Goal: Task Accomplishment & Management: Manage account settings

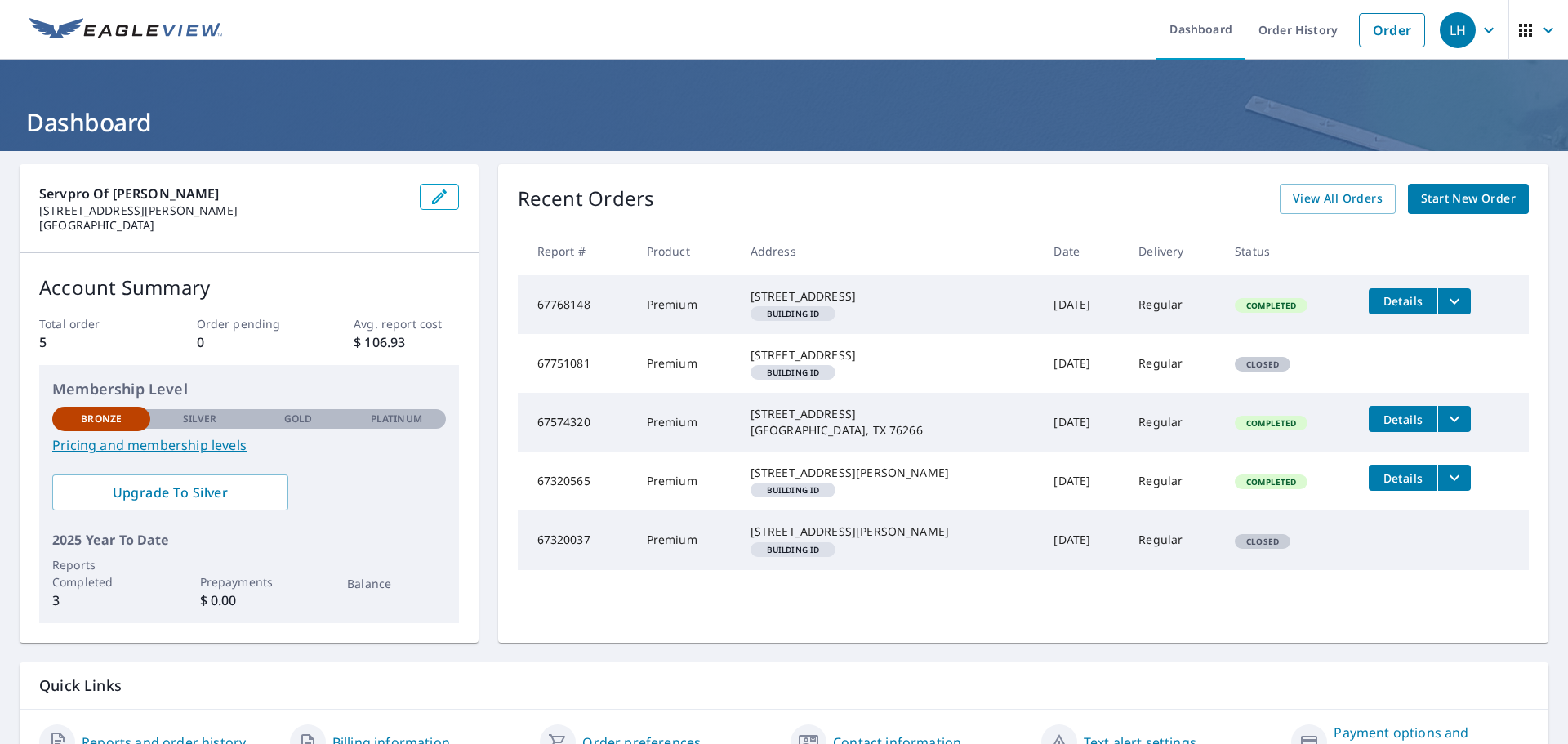
click at [1450, 302] on icon "filesDropdownBtn-67768148" at bounding box center [1455, 301] width 10 height 6
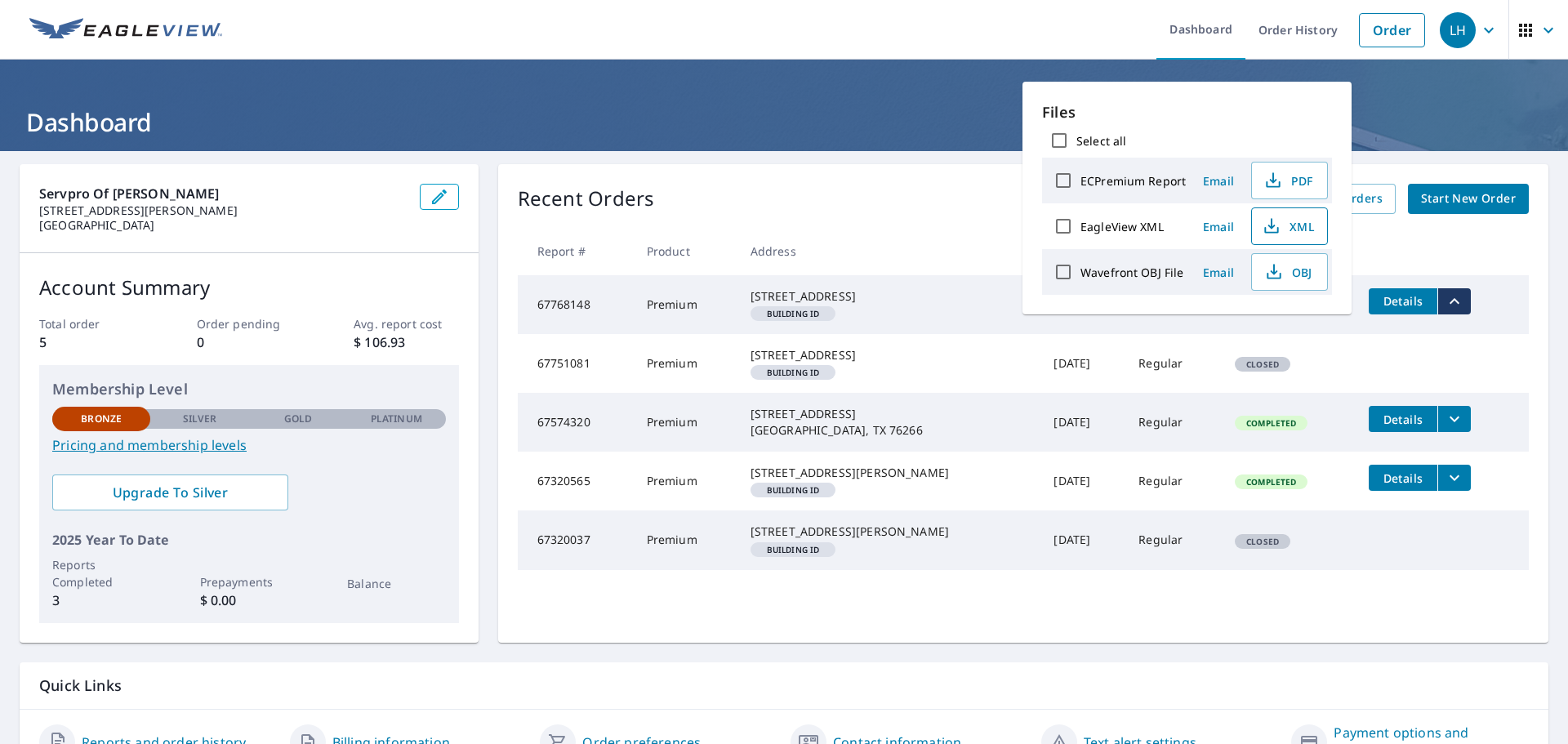
click at [1304, 227] on span "XML" at bounding box center [1287, 226] width 52 height 19
click at [906, 95] on header "Dashboard" at bounding box center [784, 105] width 1568 height 91
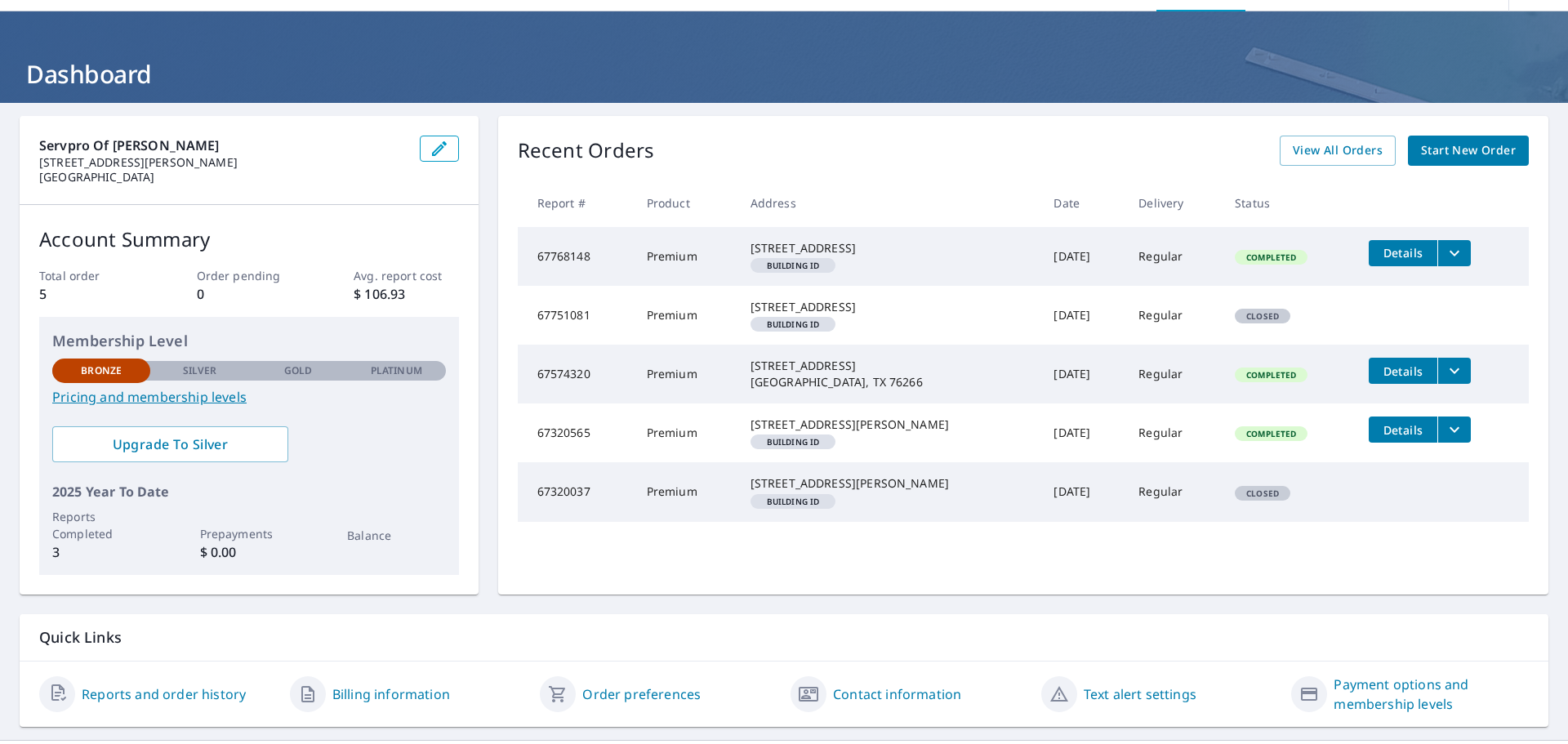
scroll to position [97, 0]
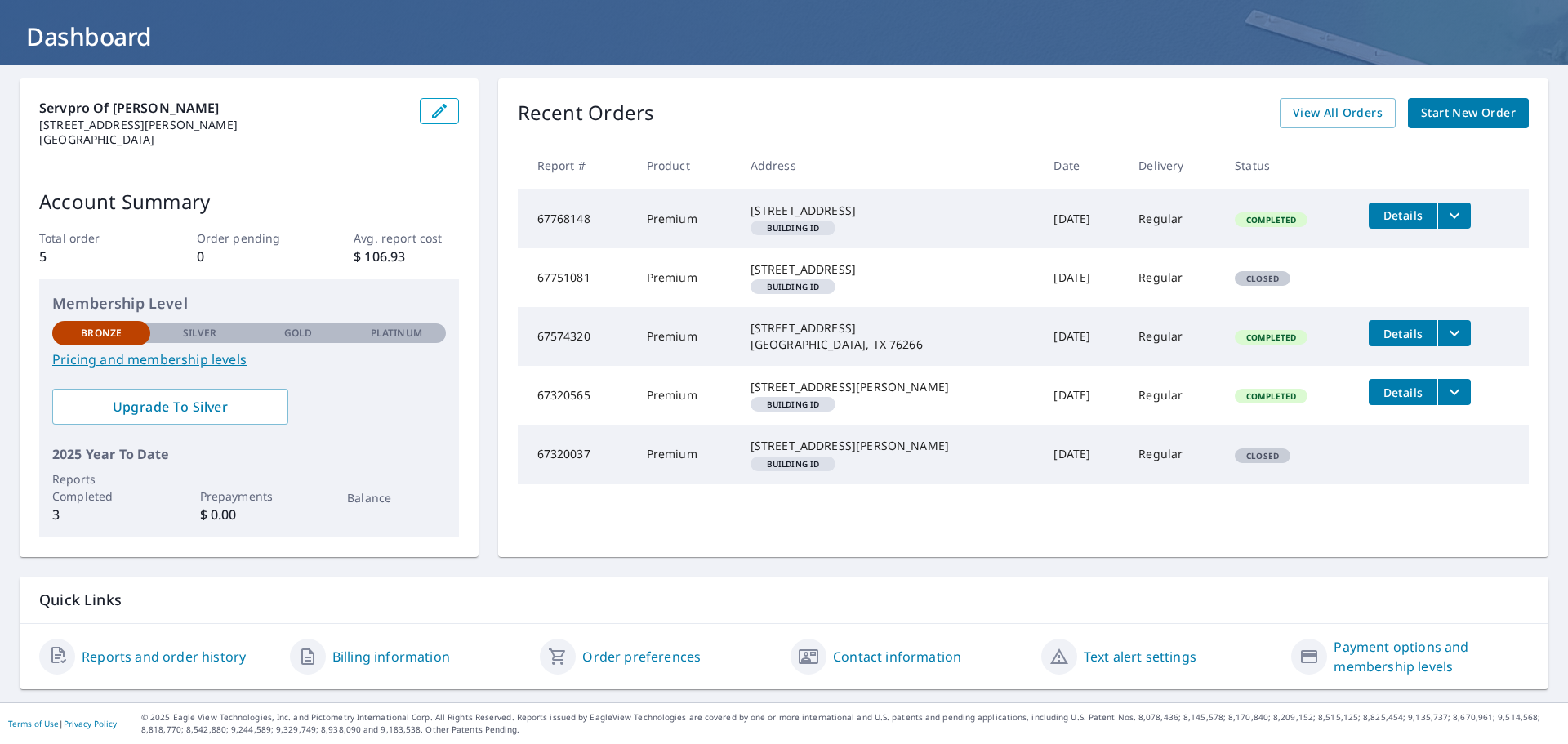
click at [654, 662] on link "Order preferences" at bounding box center [641, 657] width 118 height 19
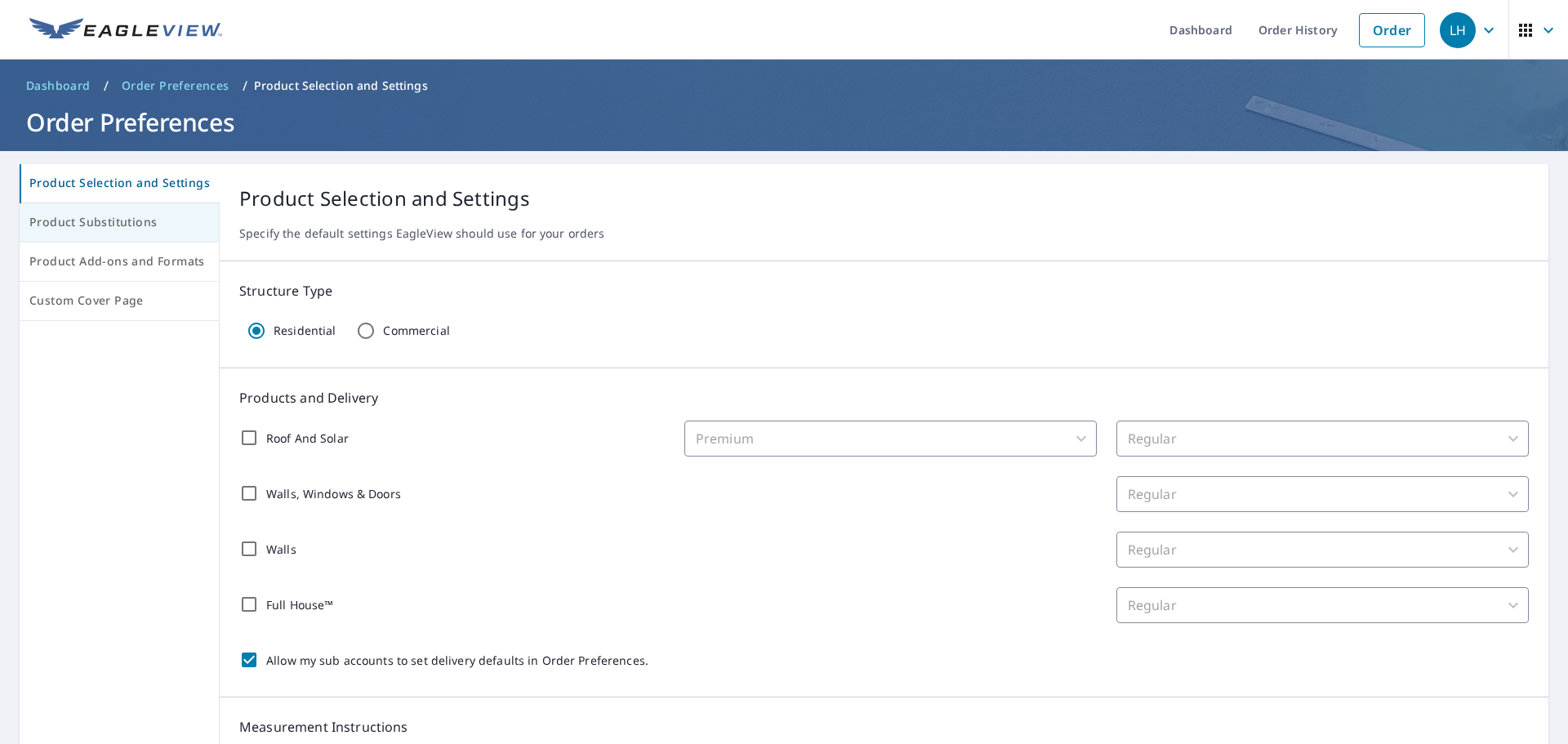
click at [113, 226] on span "Product Substitutions" at bounding box center [119, 222] width 180 height 20
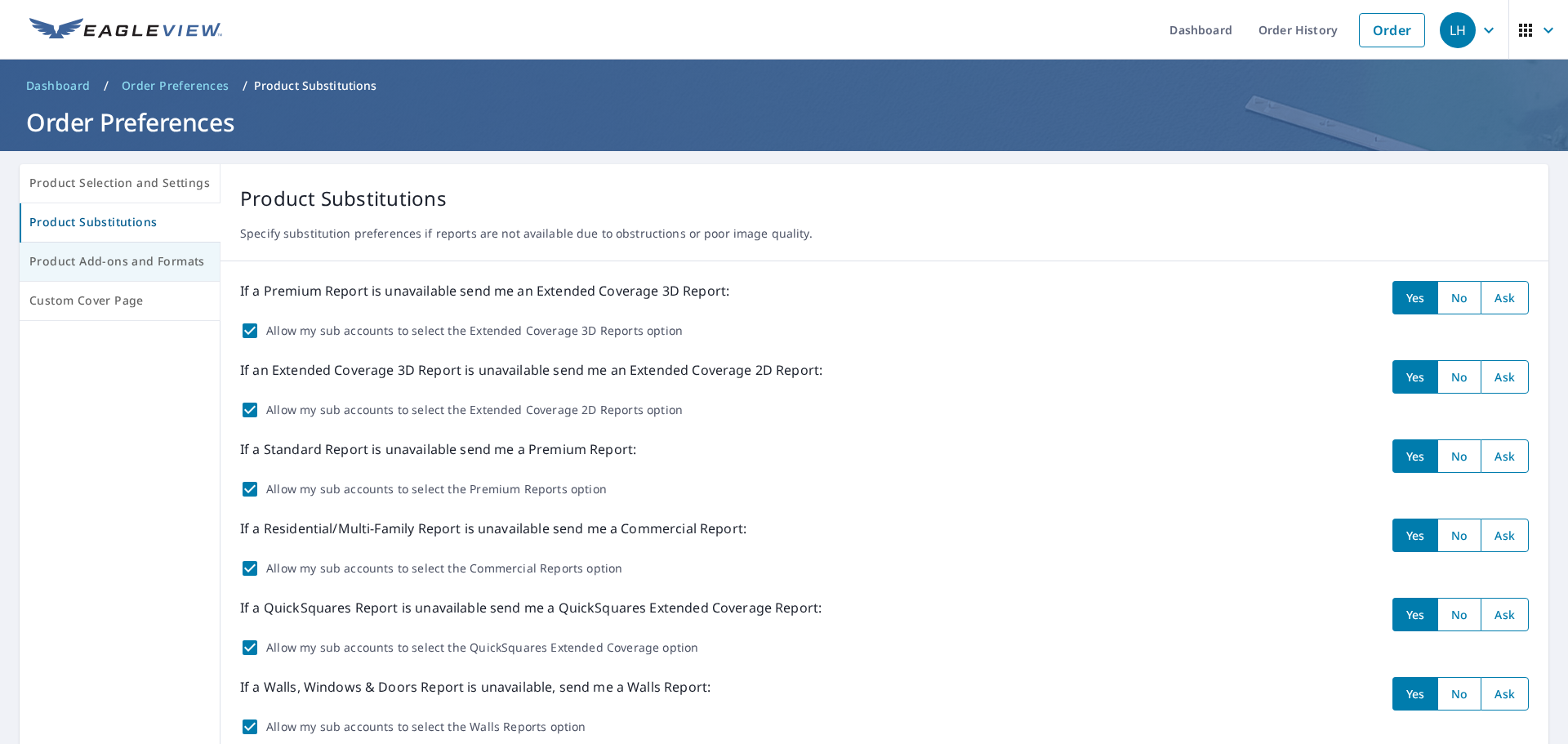
click at [117, 264] on span "Product Add-ons and Formats" at bounding box center [120, 261] width 181 height 20
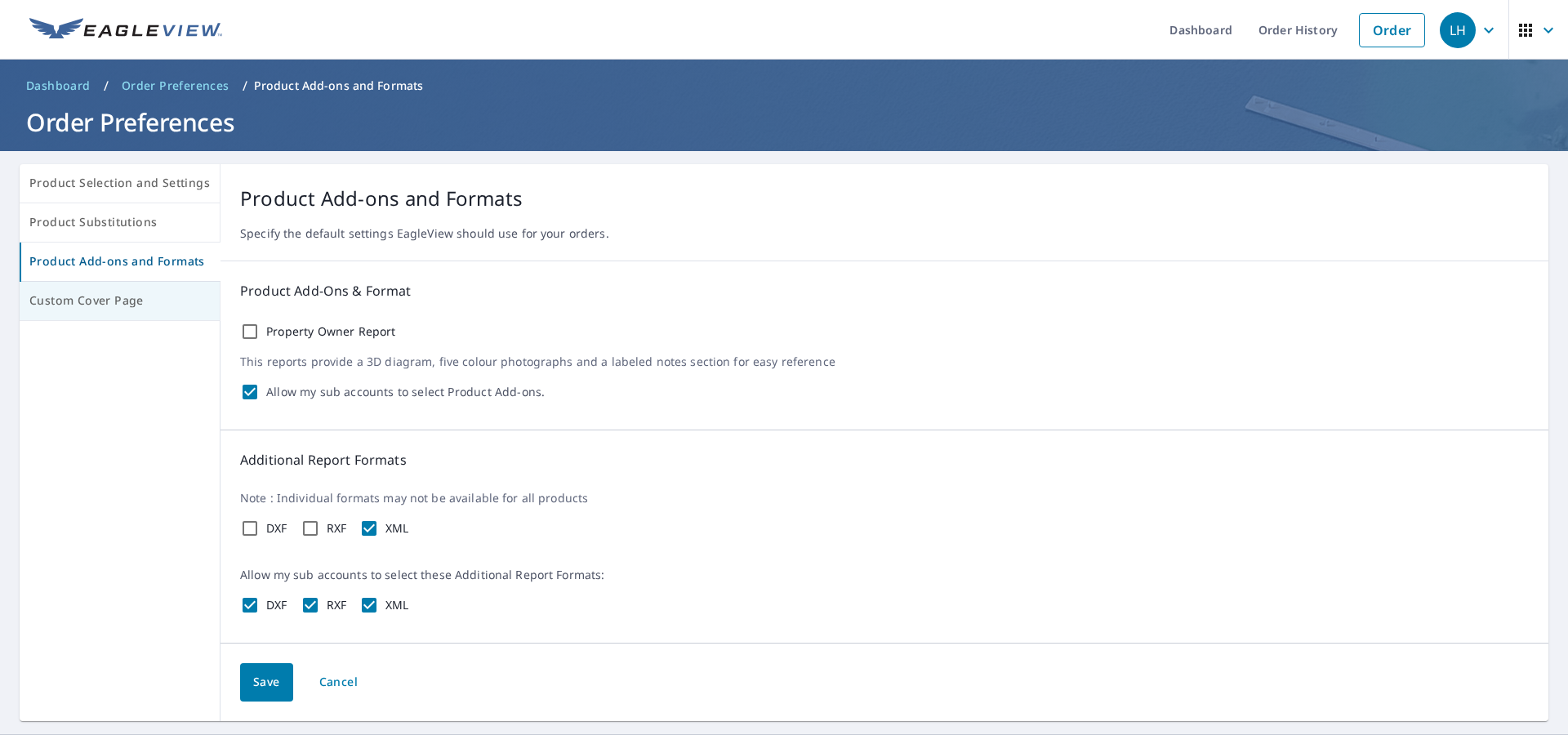
click at [118, 300] on span "Custom Cover Page" at bounding box center [120, 301] width 181 height 20
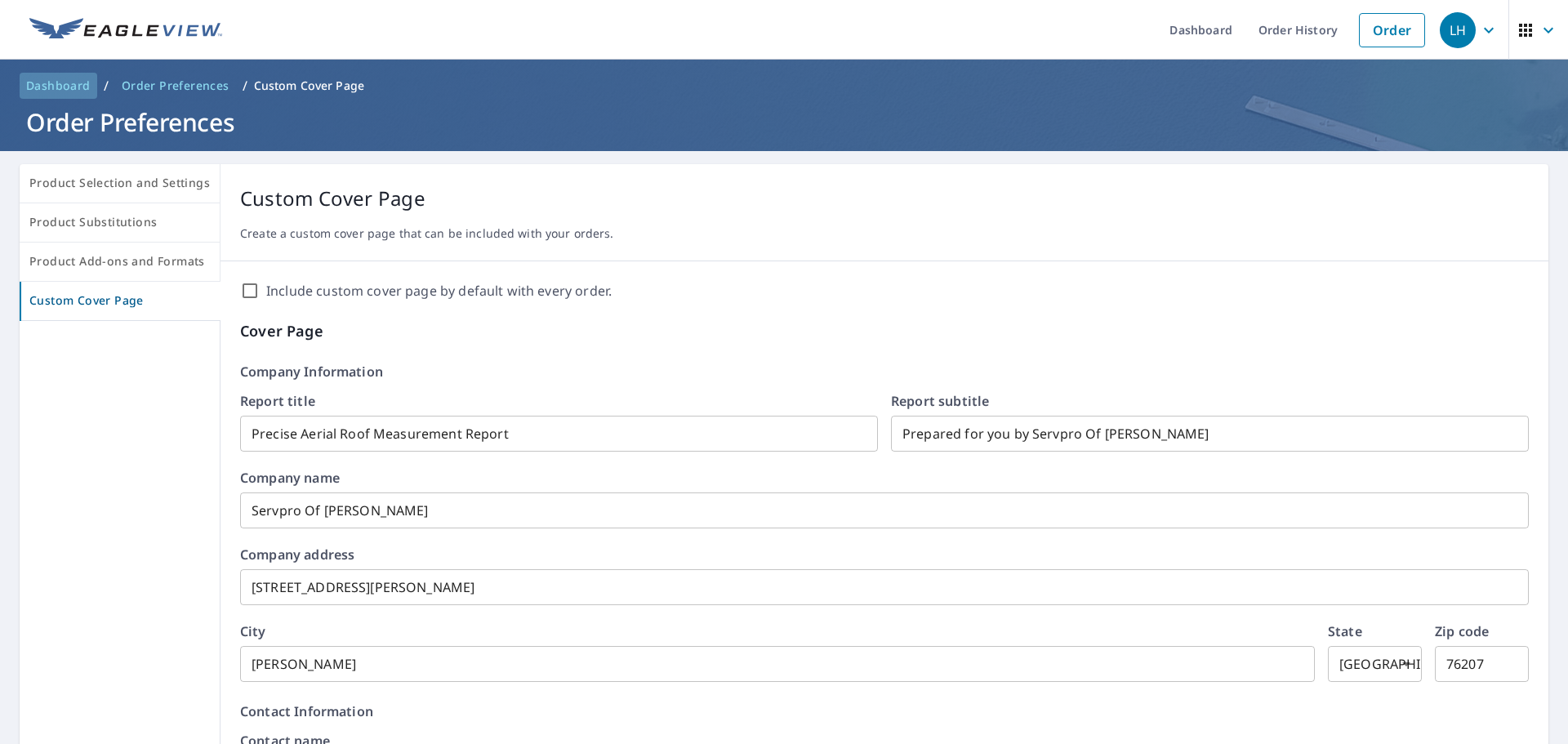
drag, startPoint x: 71, startPoint y: 87, endPoint x: 113, endPoint y: 104, distance: 45.3
click at [71, 86] on span "Dashboard" at bounding box center [58, 86] width 64 height 16
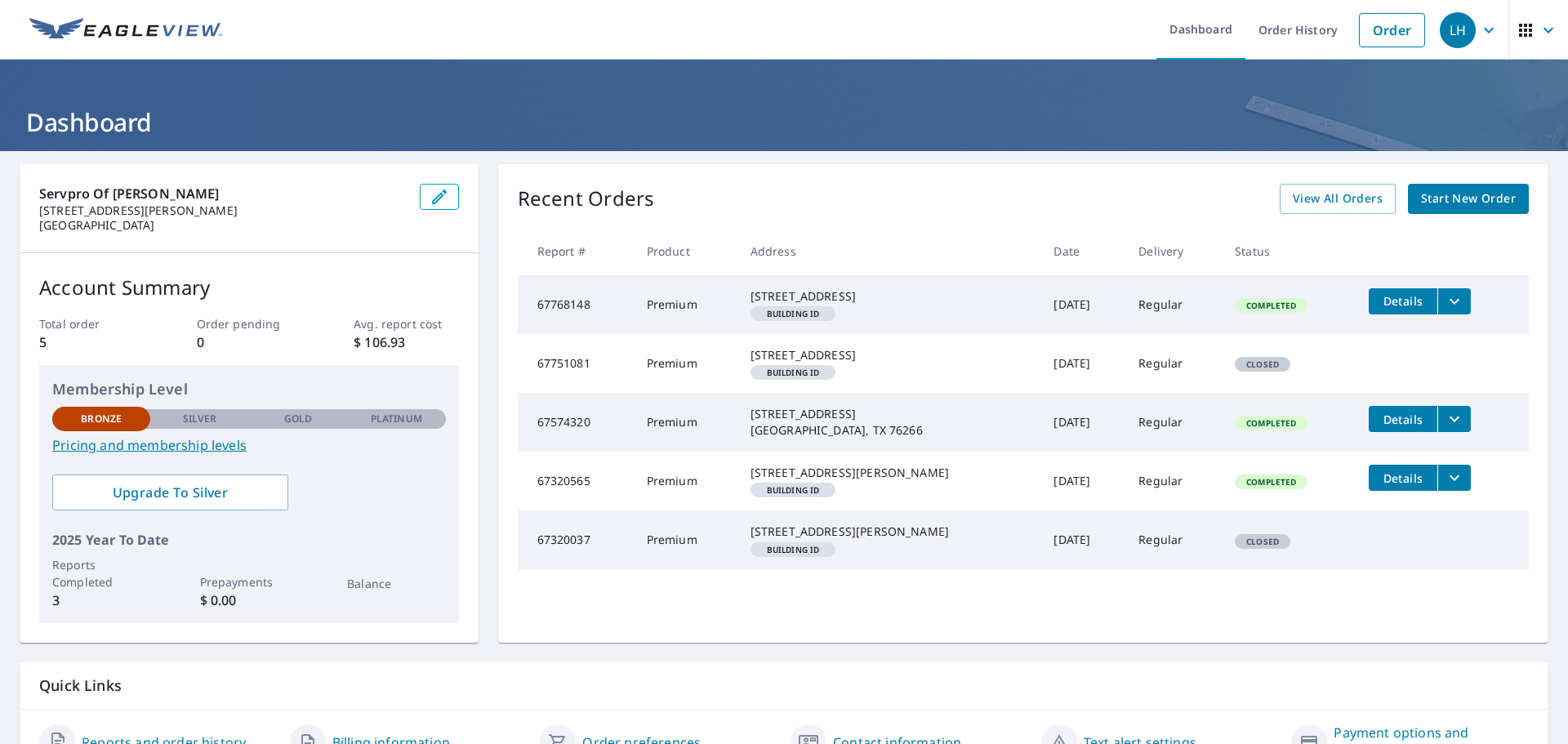
click at [611, 309] on td "67768148" at bounding box center [576, 304] width 116 height 59
click at [1445, 296] on icon "filesDropdownBtn-67768148" at bounding box center [1455, 301] width 19 height 19
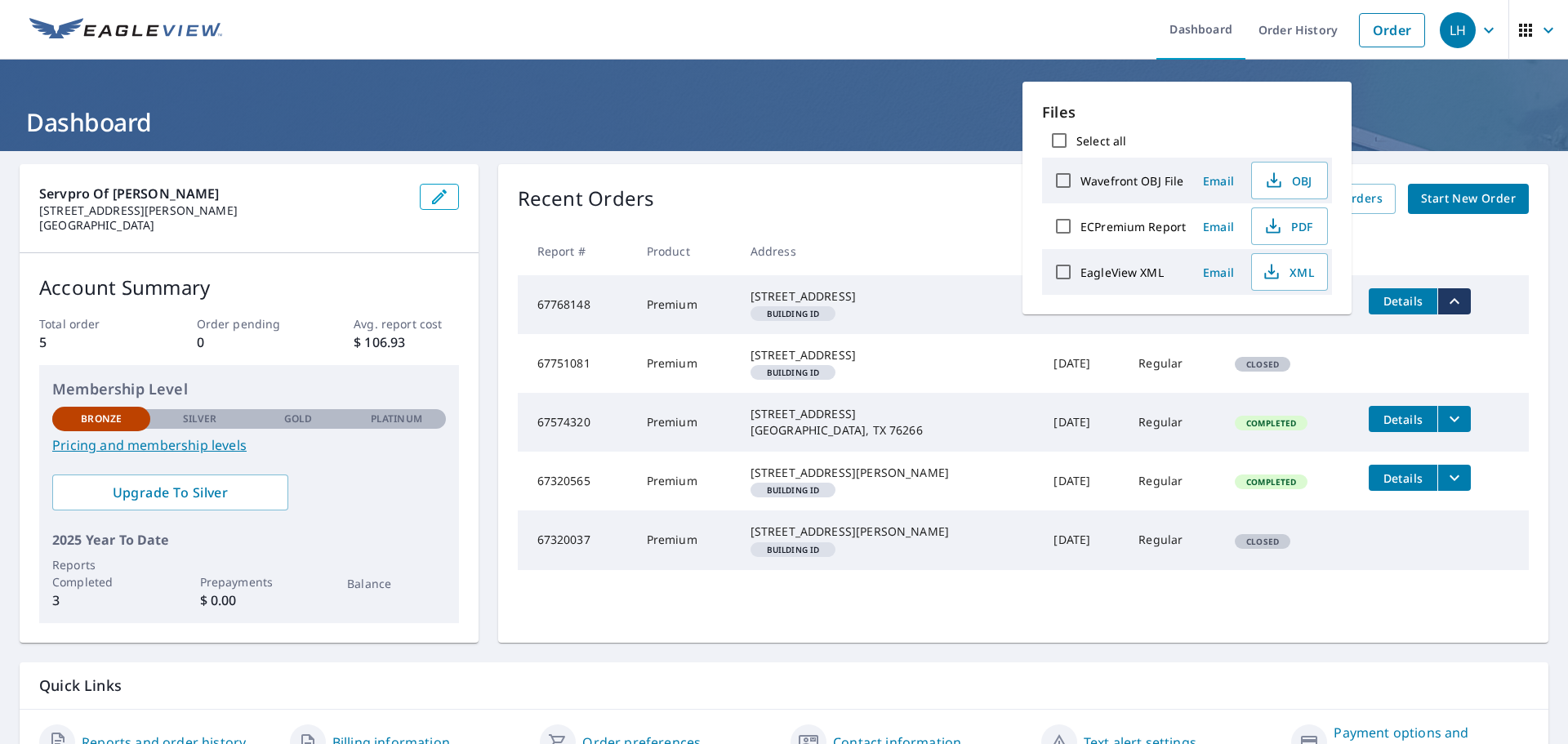
click at [923, 118] on h1 "Dashboard" at bounding box center [783, 122] width 1529 height 34
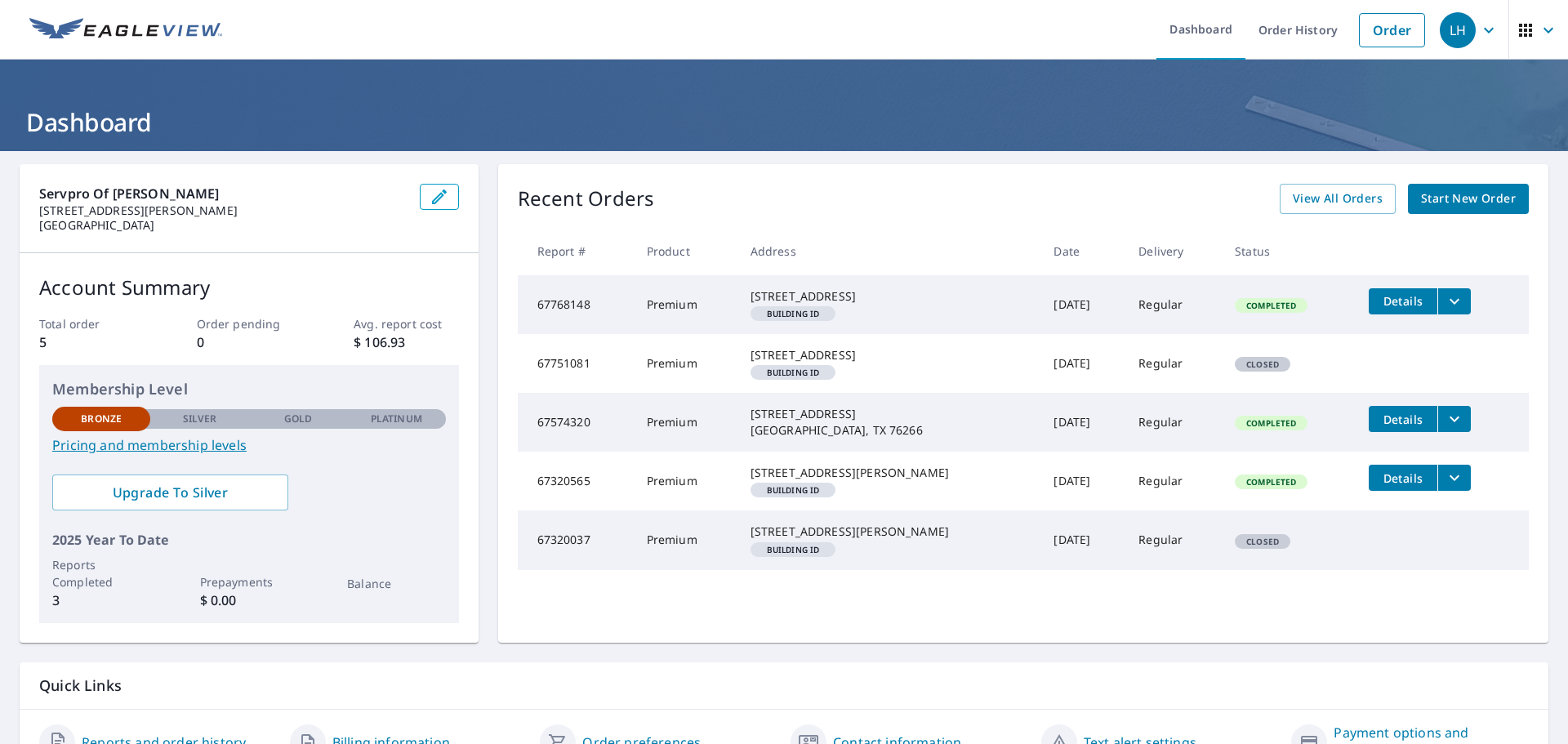
click at [1479, 32] on icon "button" at bounding box center [1488, 30] width 19 height 19
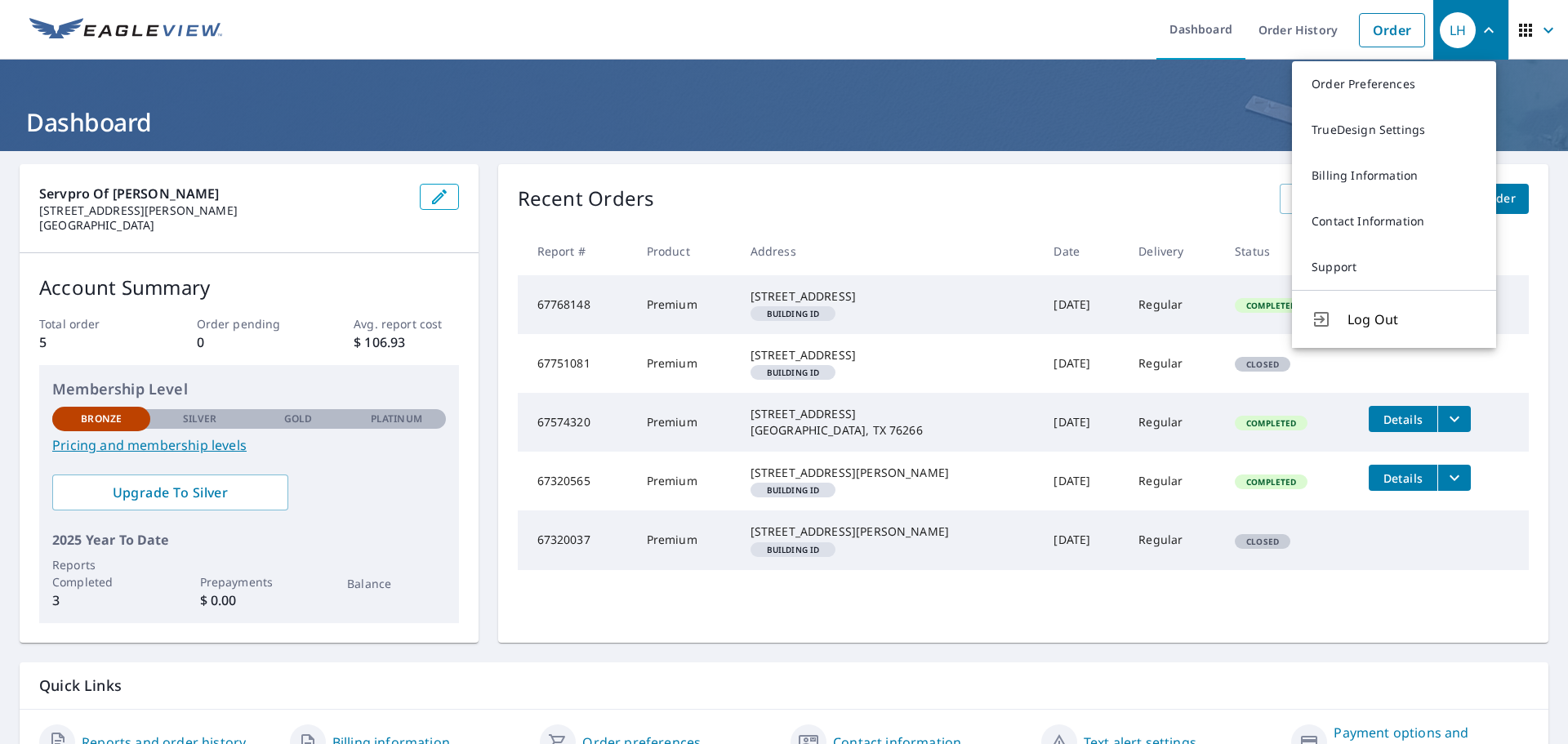
click at [1158, 114] on h1 "Dashboard" at bounding box center [783, 122] width 1529 height 34
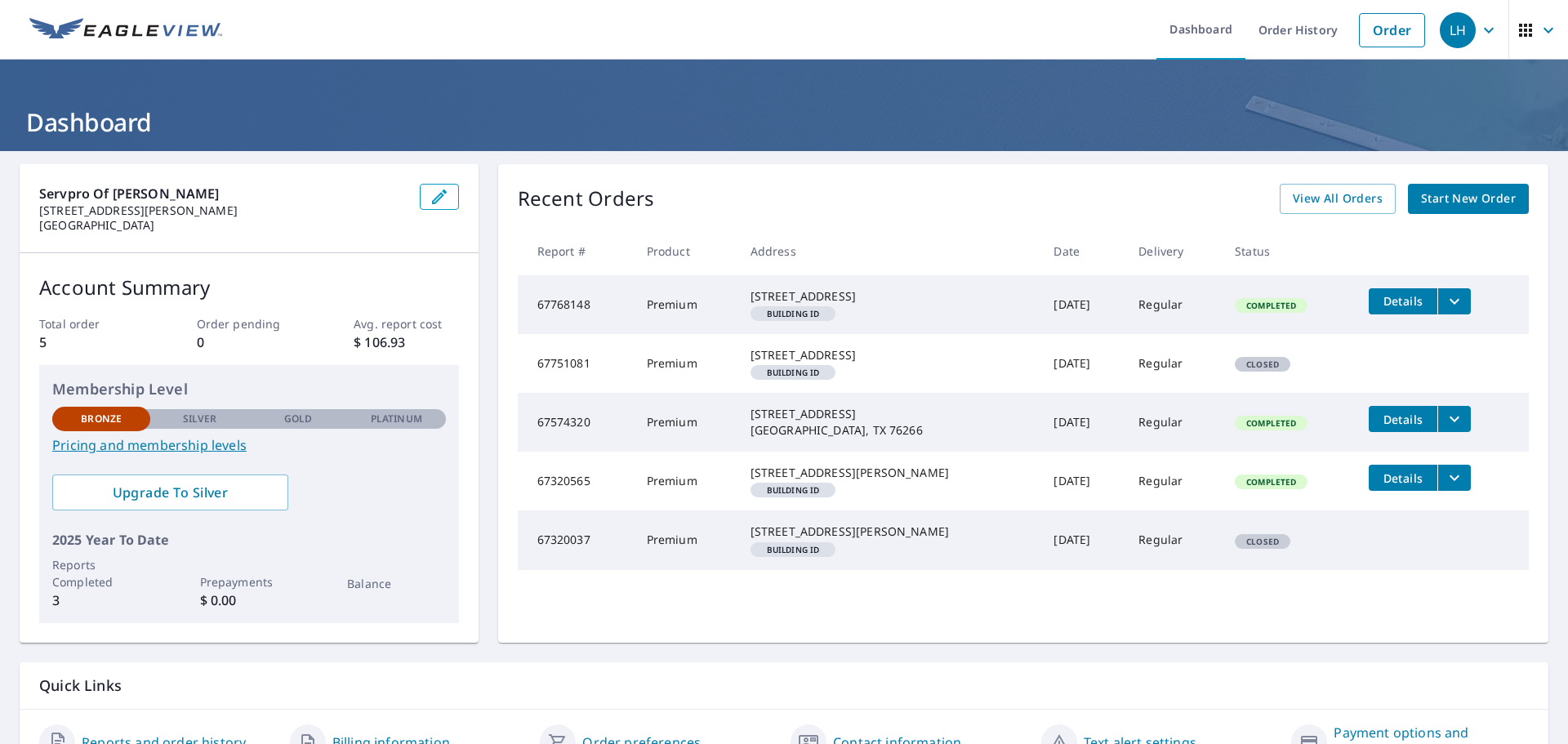
click at [1538, 36] on icon "button" at bounding box center [1548, 30] width 19 height 19
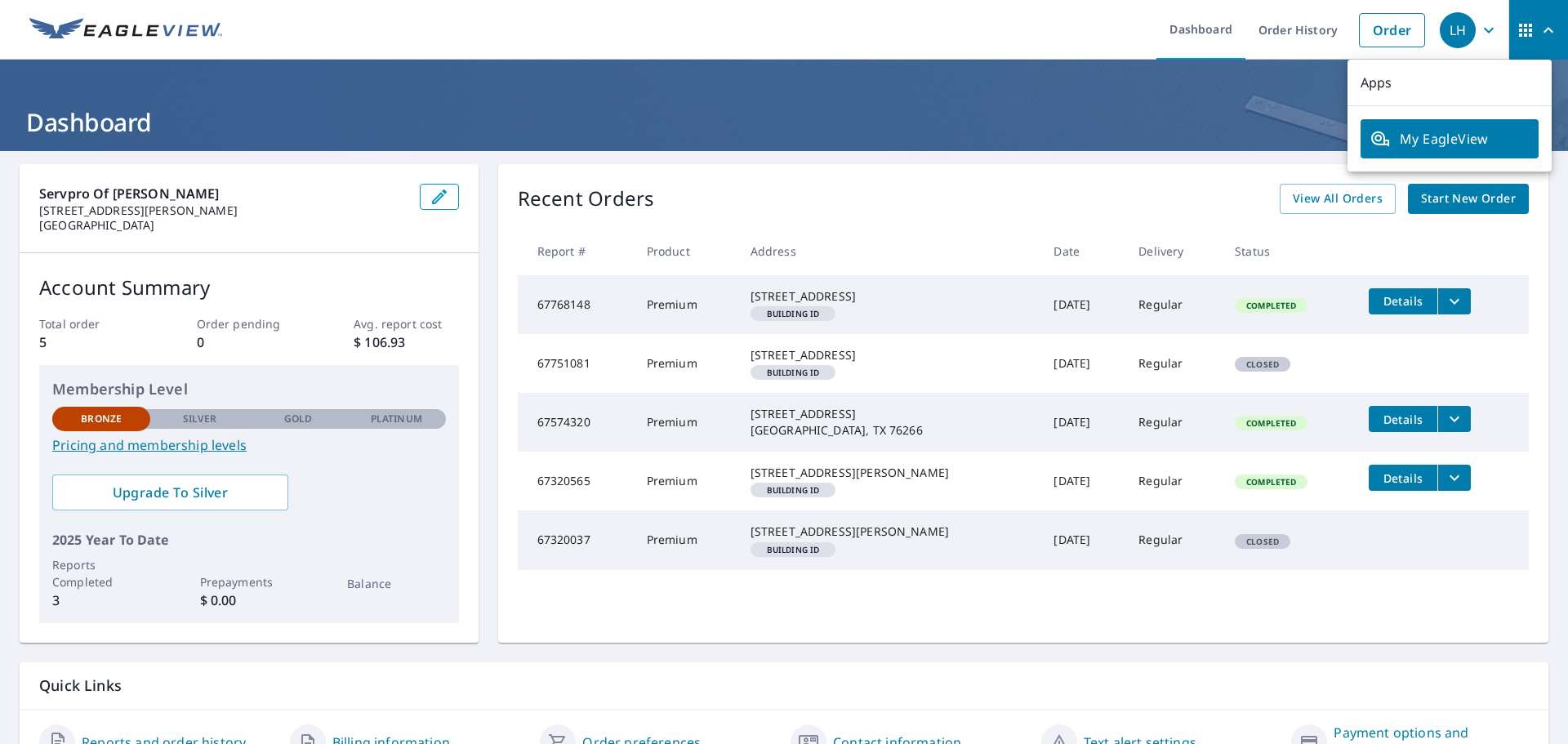
click at [1212, 116] on h1 "Dashboard" at bounding box center [783, 122] width 1529 height 34
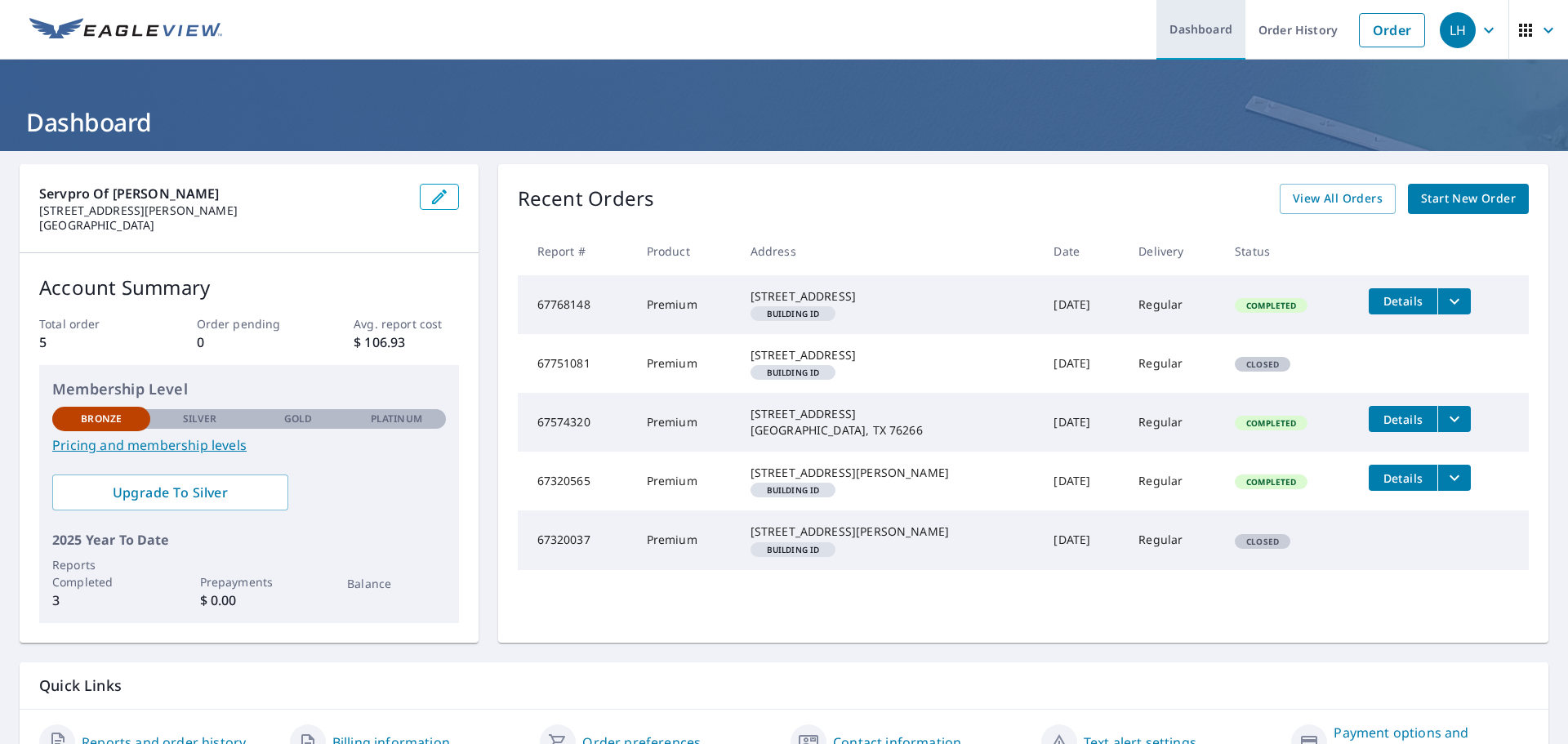
click at [1206, 27] on link "Dashboard" at bounding box center [1201, 30] width 89 height 60
click at [1295, 41] on link "Order History" at bounding box center [1298, 30] width 106 height 60
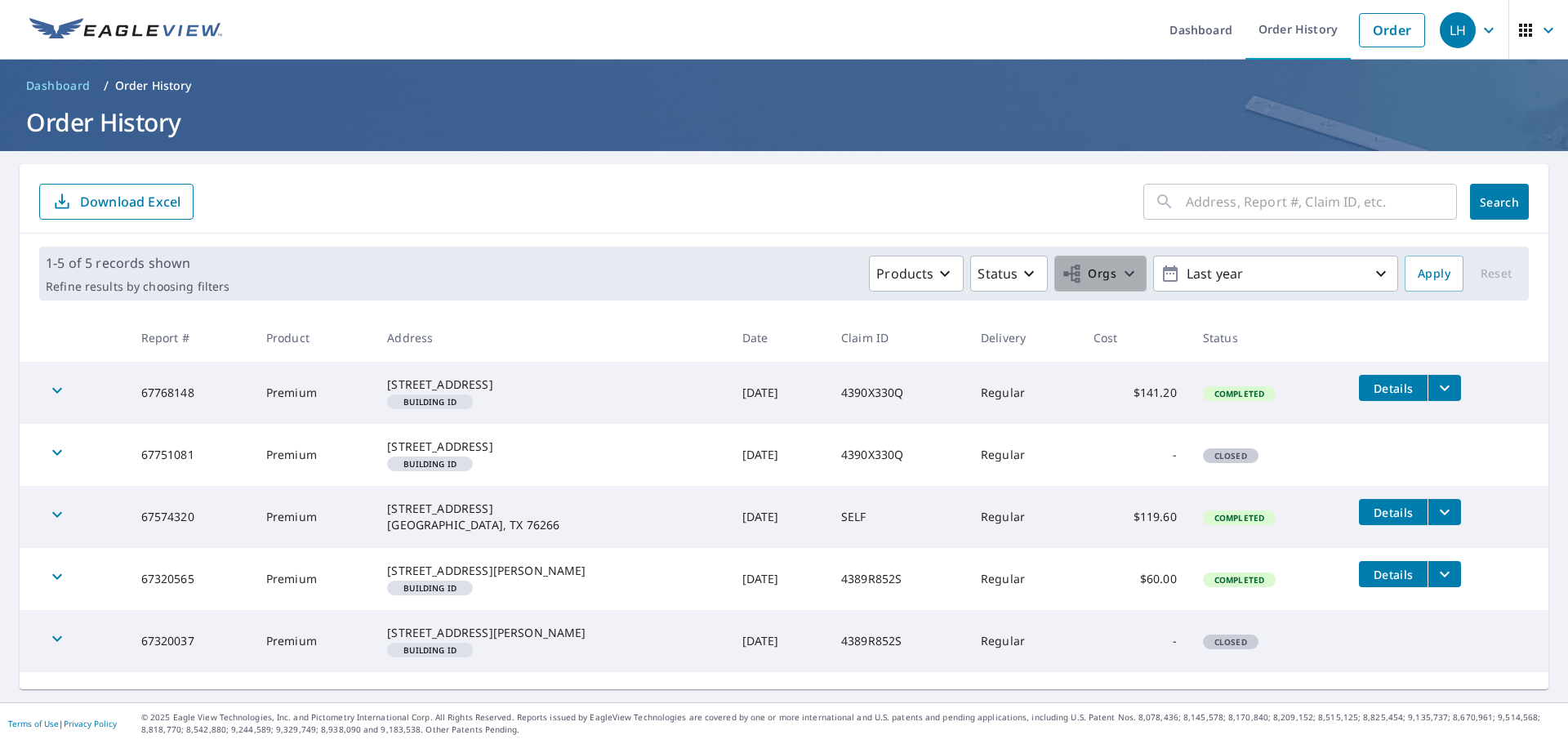
click at [1119, 272] on icon "button" at bounding box center [1129, 274] width 19 height 19
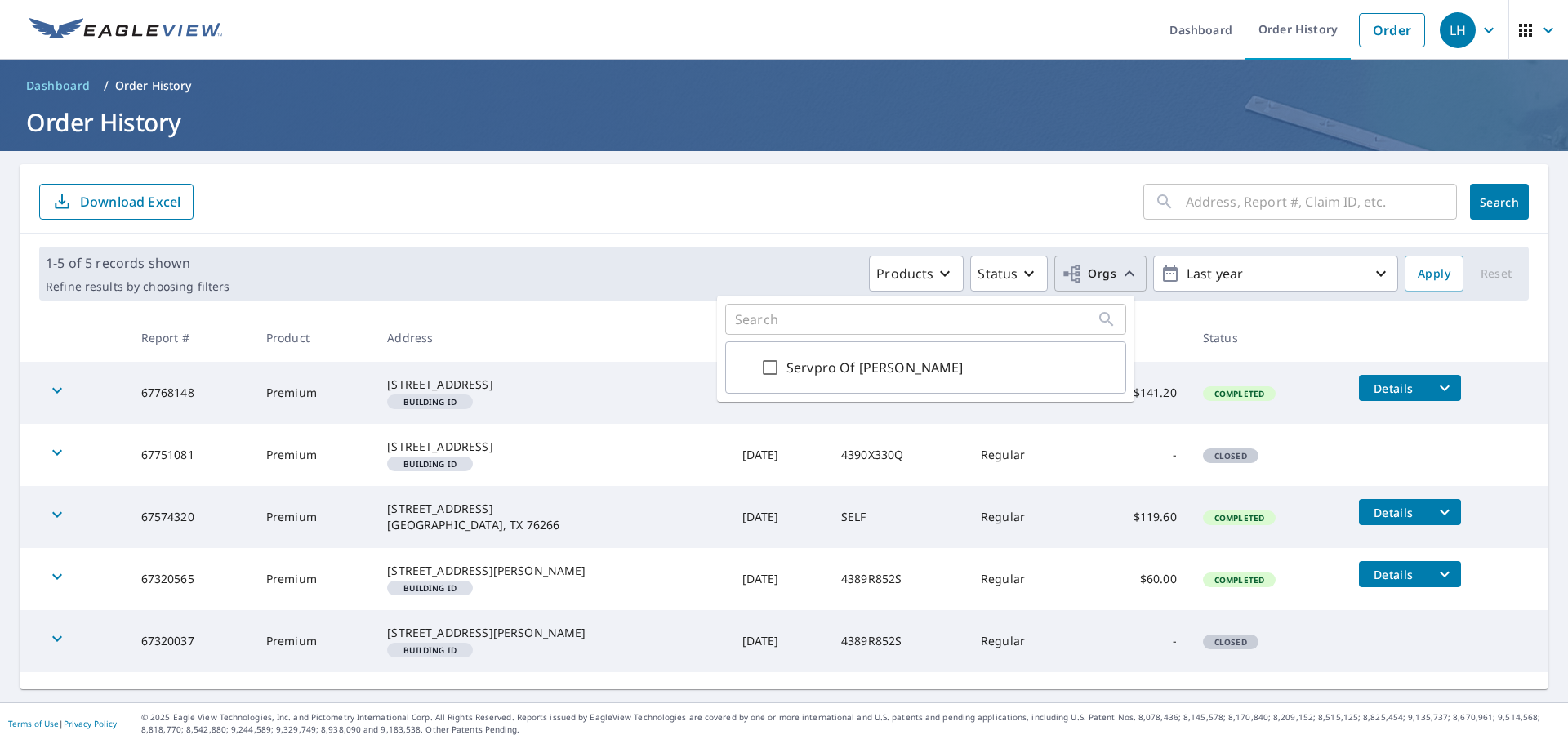
click at [743, 245] on div "1-5 of 5 records shown Refine results by choosing filters Products Status Orgs …" at bounding box center [783, 273] width 1529 height 80
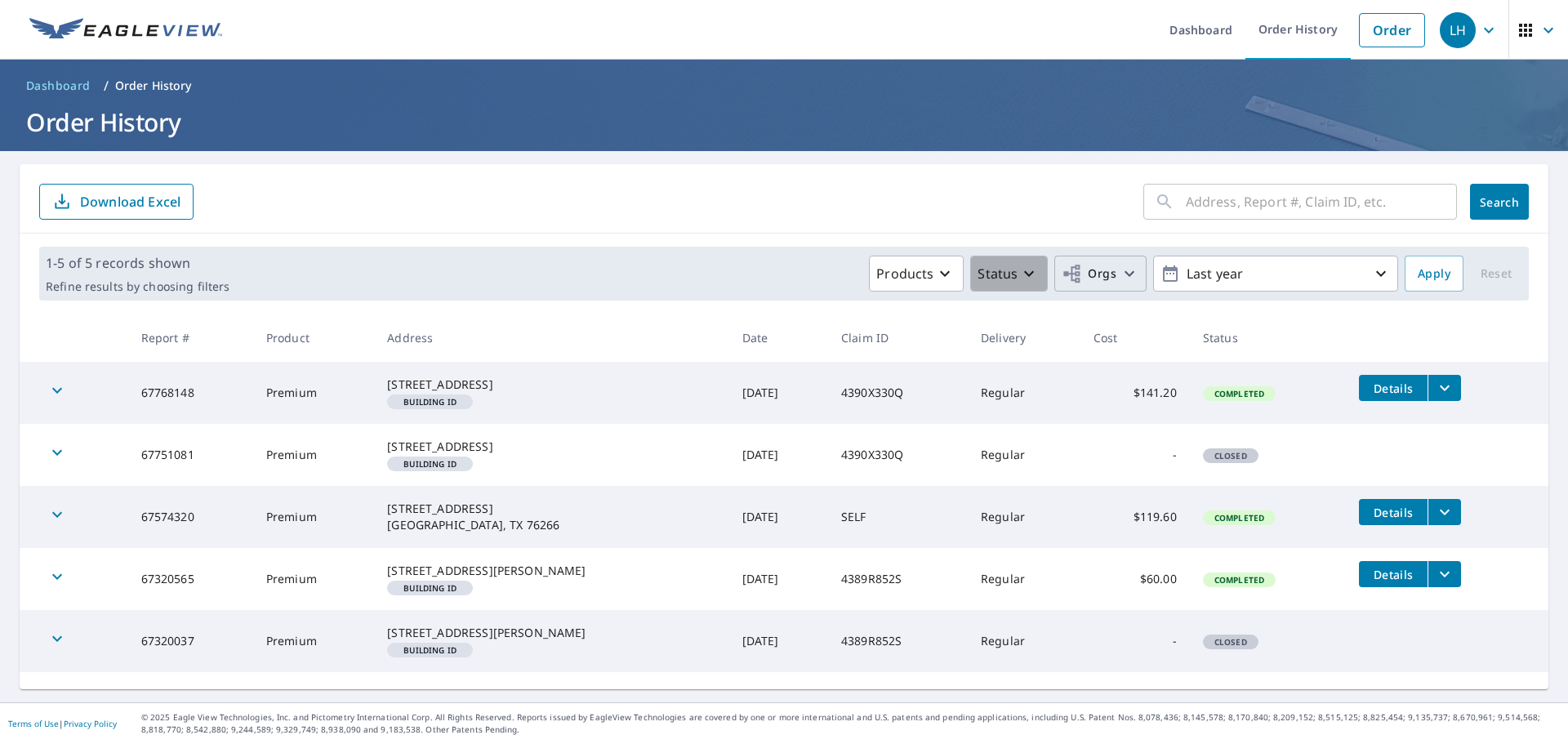
click at [1021, 275] on icon "button" at bounding box center [1029, 274] width 19 height 19
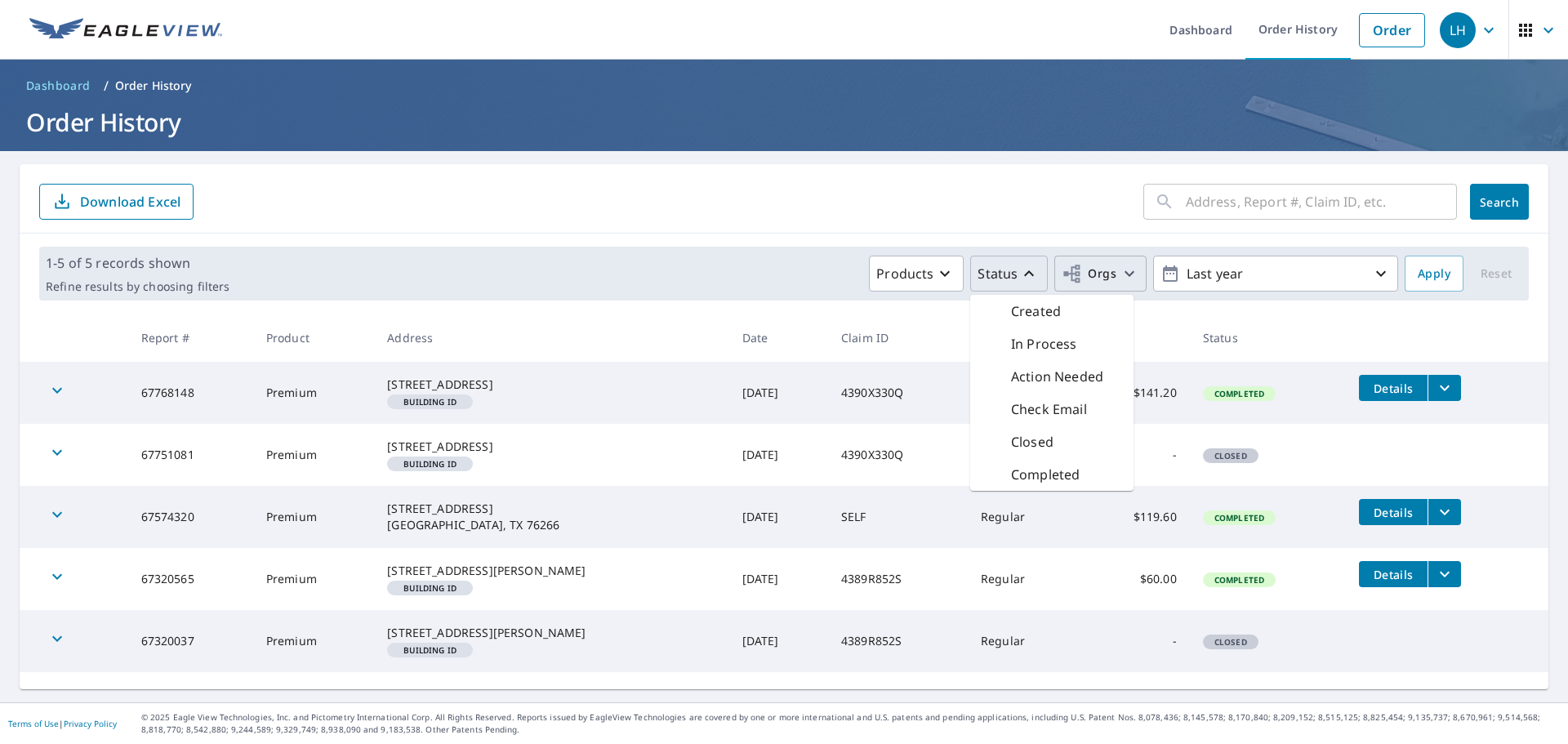
click at [649, 263] on div "Products Status Created In Process Action Needed Check Email Closed Completed O…" at bounding box center [817, 273] width 1162 height 36
click at [935, 270] on icon "button" at bounding box center [944, 274] width 19 height 19
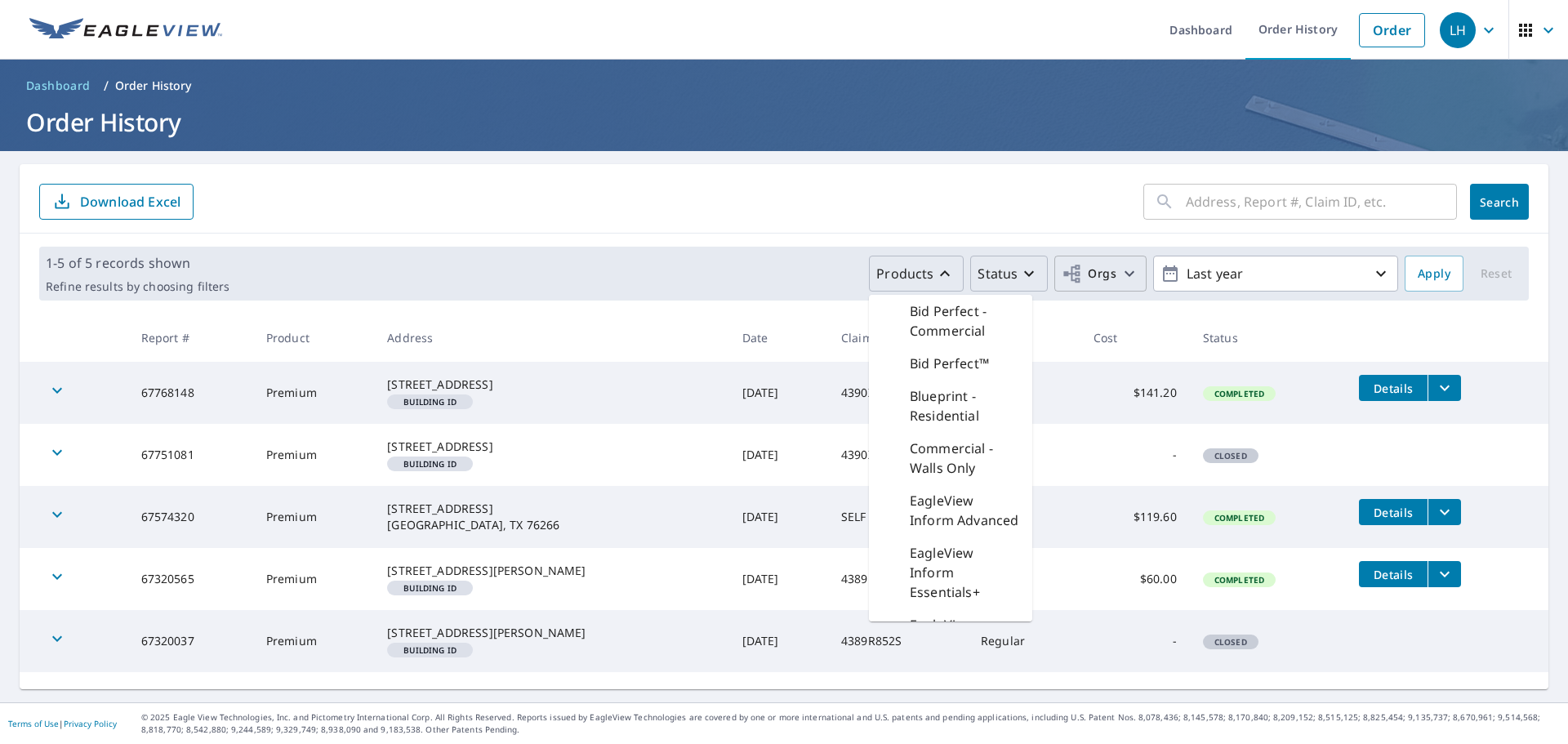
click at [593, 260] on div "Products Bid Perfect - Commercial Bid Perfect™ Blueprint - Residential Commerci…" at bounding box center [817, 273] width 1162 height 36
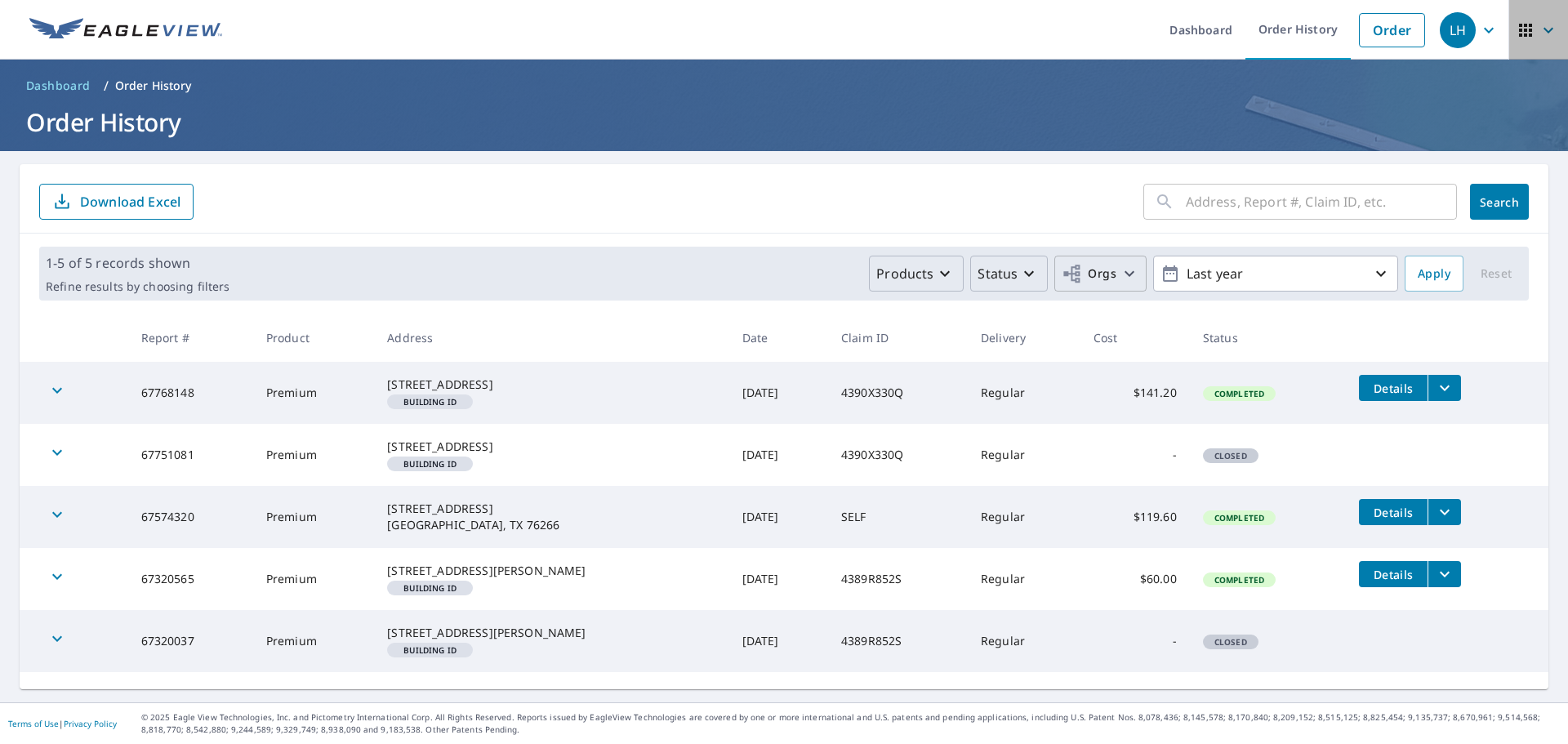
click at [1523, 26] on span "button" at bounding box center [1538, 30] width 46 height 39
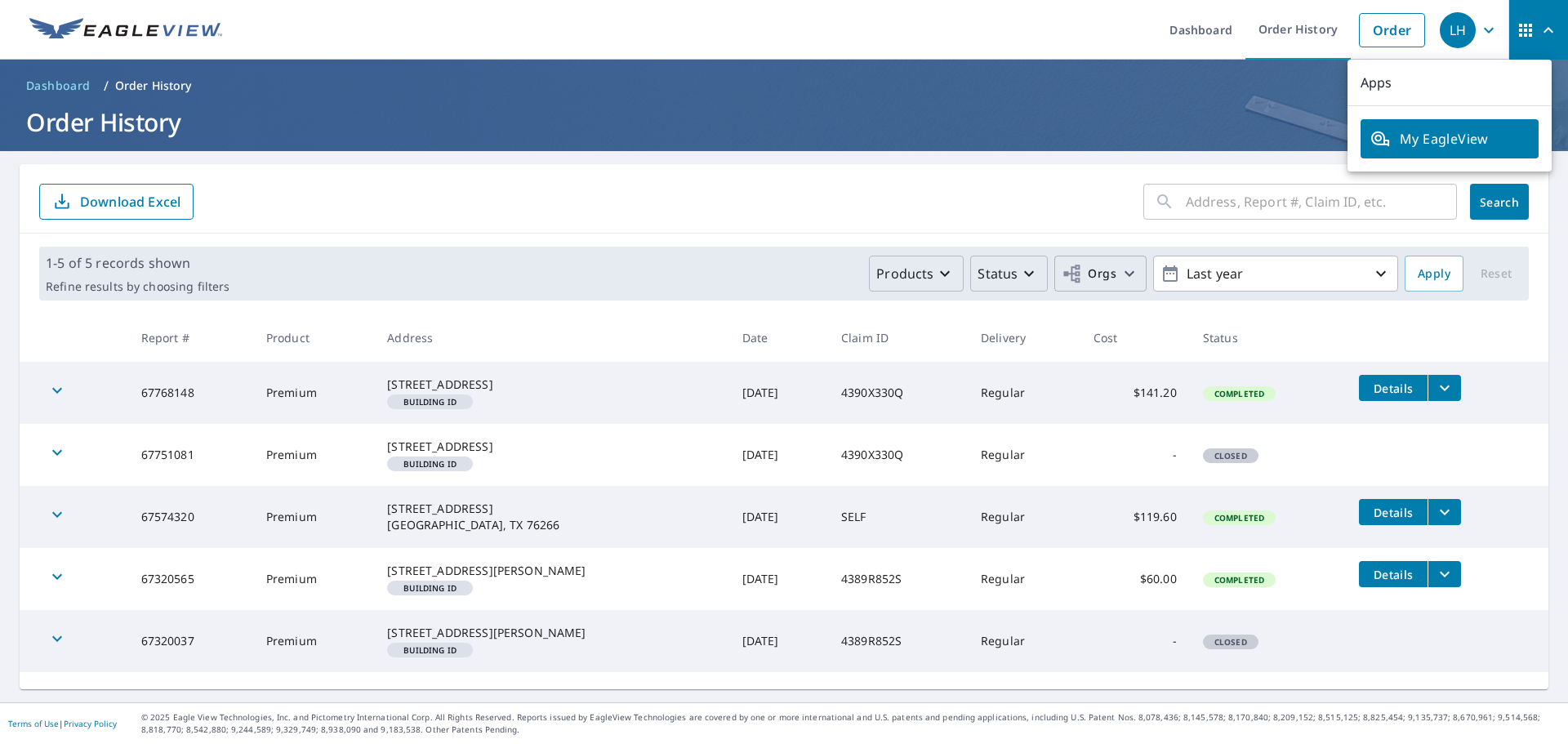
click at [1455, 40] on div "LH" at bounding box center [1457, 30] width 36 height 36
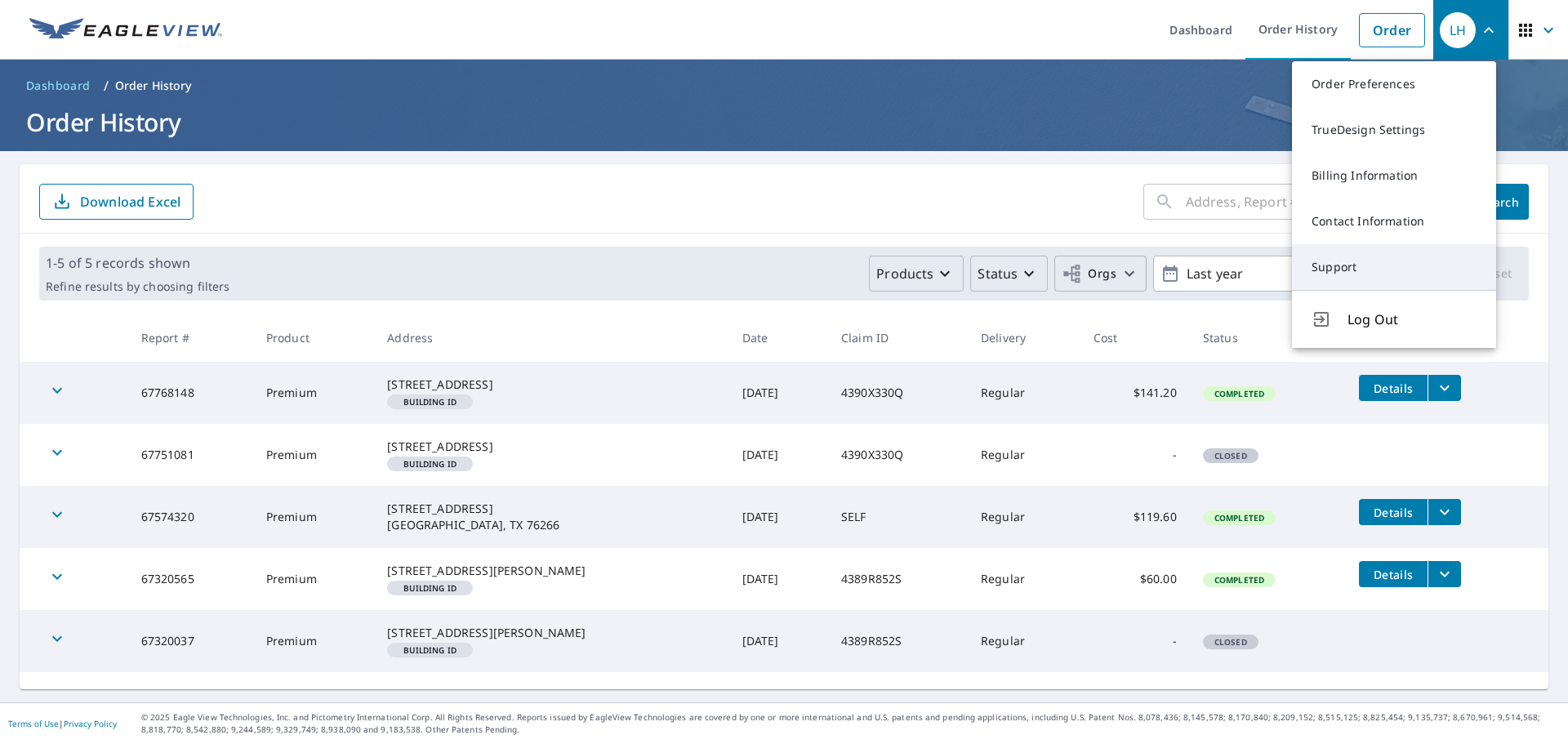
click at [1341, 269] on link "Support" at bounding box center [1394, 267] width 204 height 46
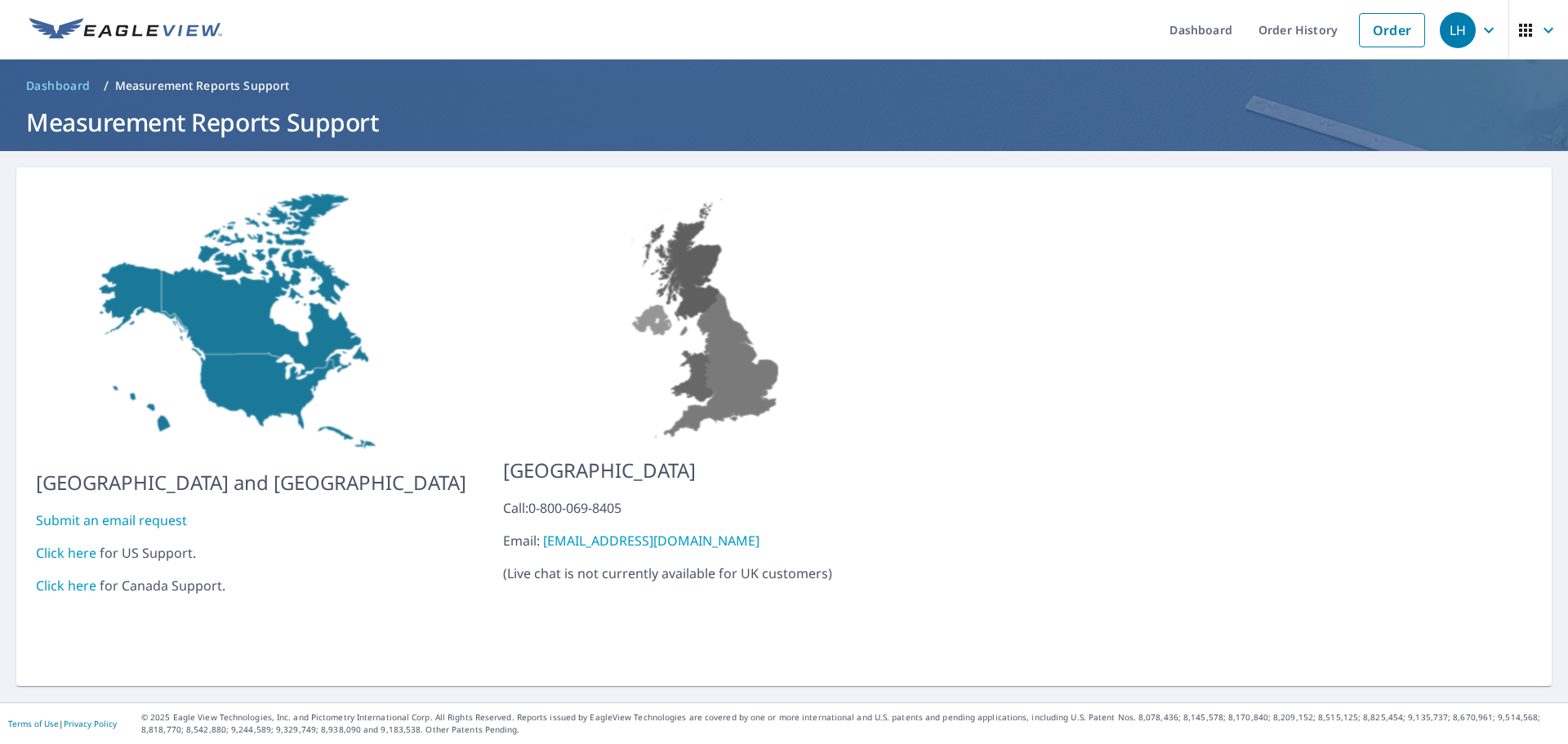
click at [65, 544] on link "Click here" at bounding box center [65, 553] width 61 height 18
click at [1538, 27] on icon "button" at bounding box center [1548, 30] width 19 height 19
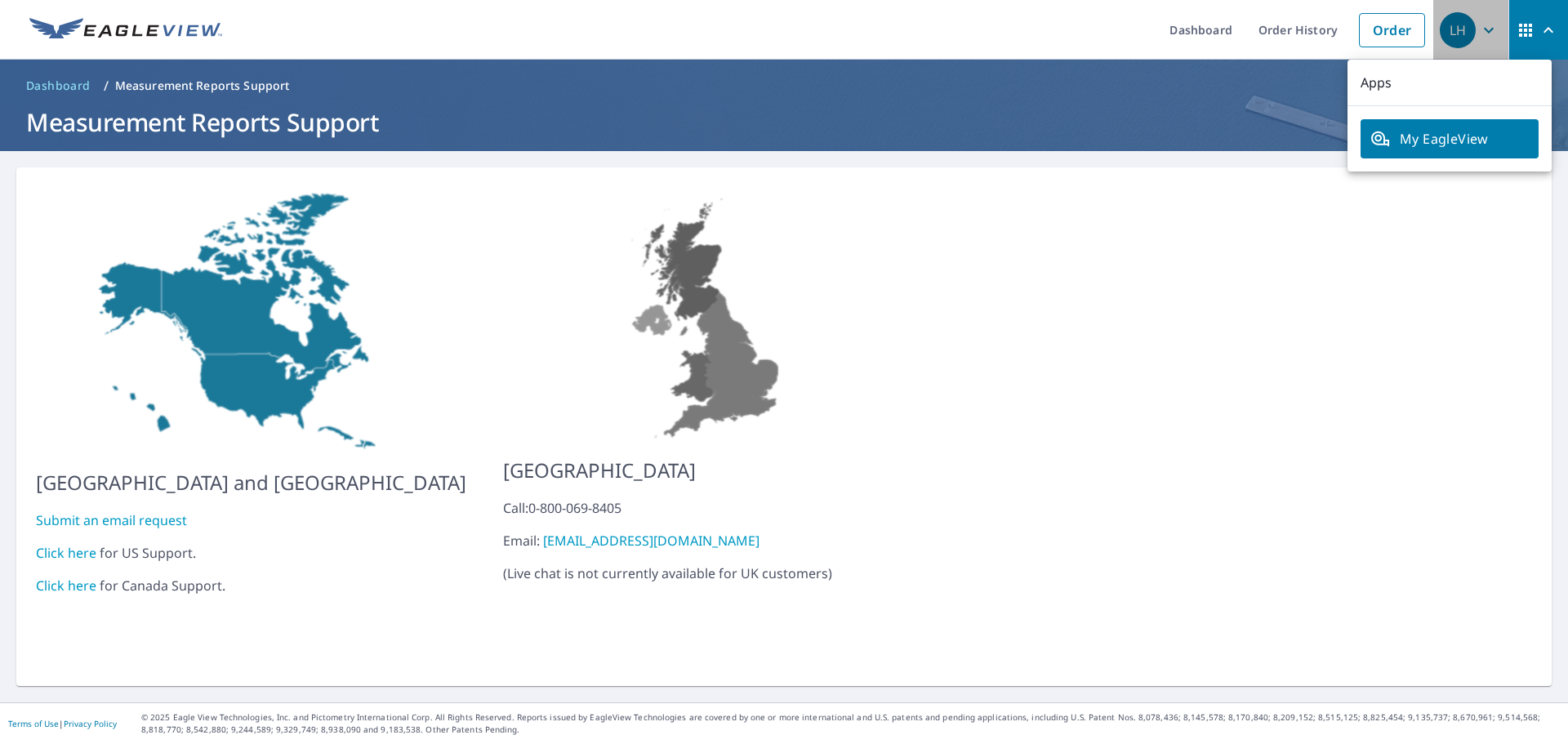
drag, startPoint x: 1466, startPoint y: 31, endPoint x: 1470, endPoint y: 45, distance: 14.6
click at [1466, 31] on span "LH" at bounding box center [1470, 30] width 62 height 39
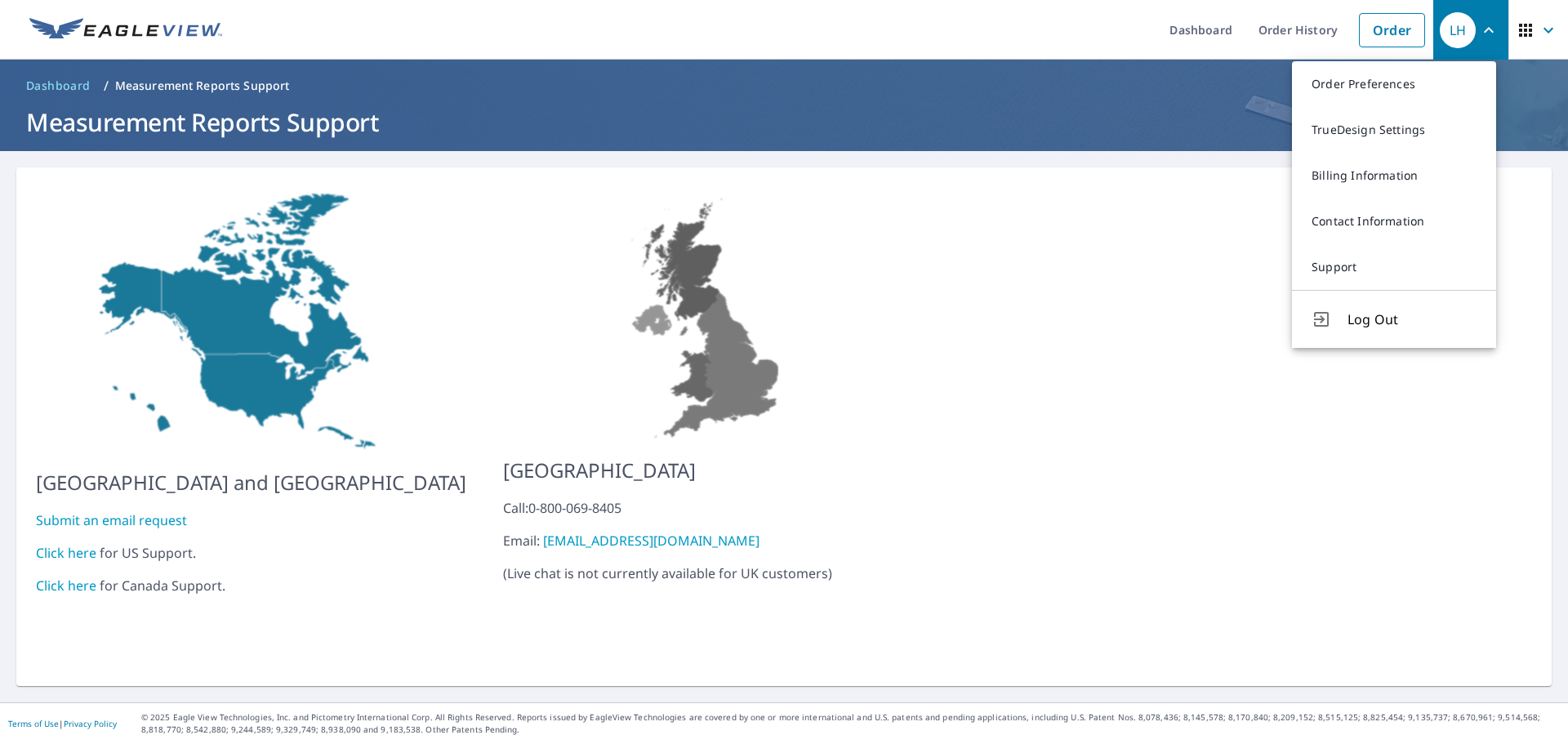
click at [1384, 310] on span "Log Out" at bounding box center [1411, 319] width 129 height 19
